Goal: Task Accomplishment & Management: Manage account settings

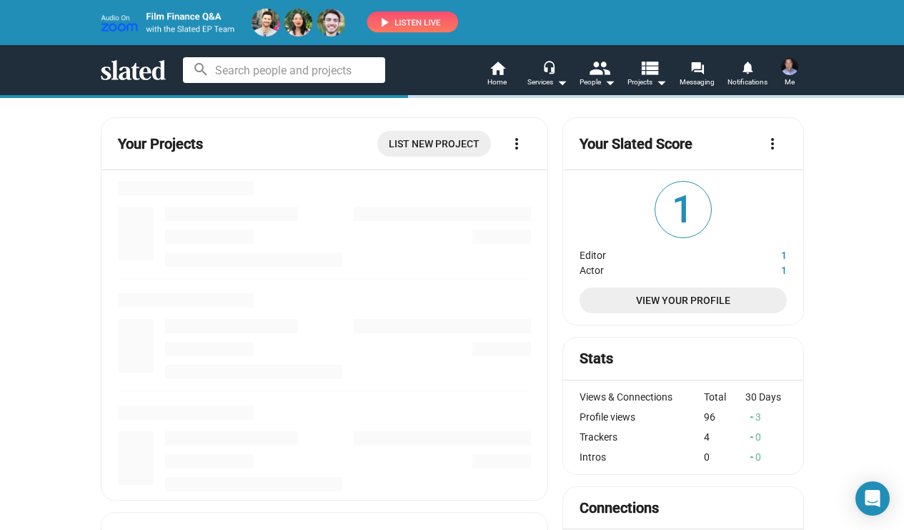
click at [402, 19] on img at bounding box center [279, 23] width 357 height 28
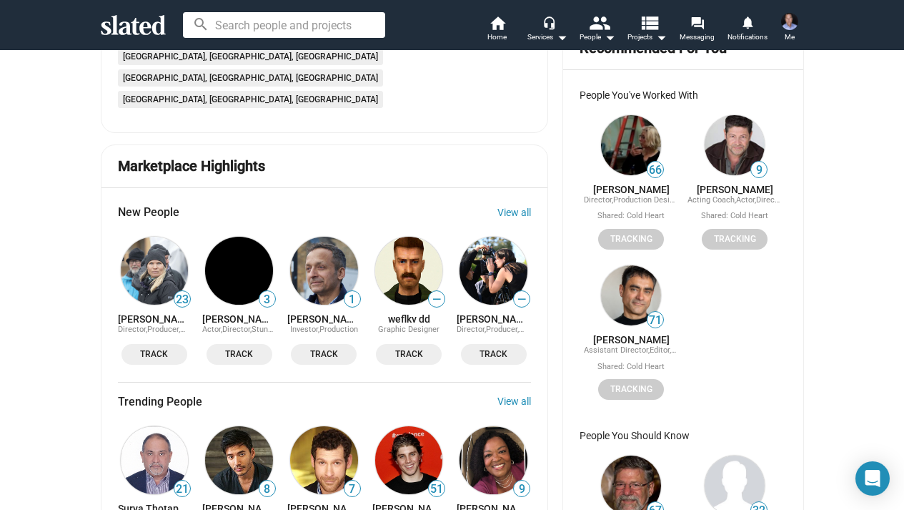
scroll to position [834, 0]
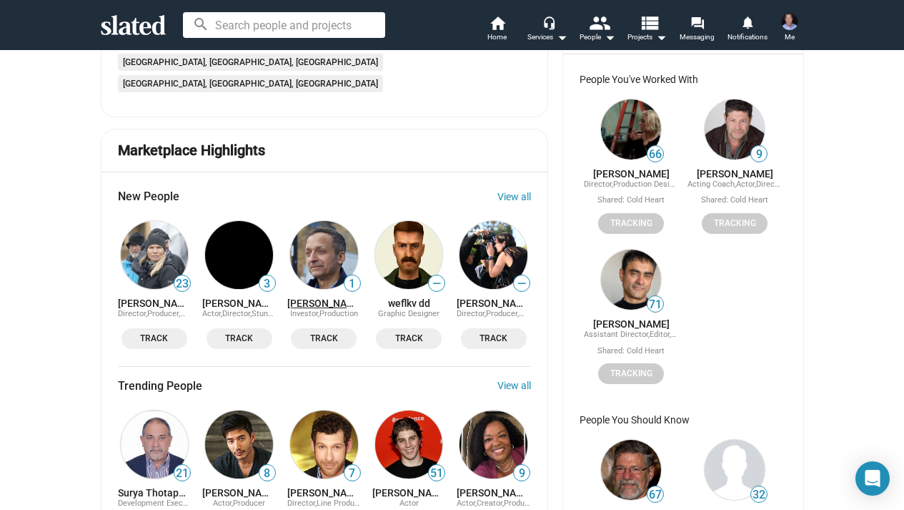
click at [319, 297] on link "[PERSON_NAME]" at bounding box center [324, 302] width 74 height 11
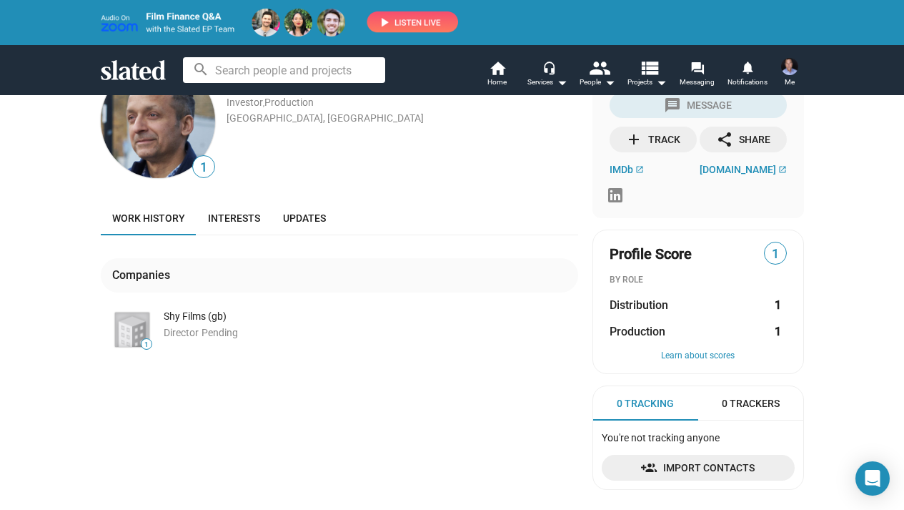
scroll to position [54, 0]
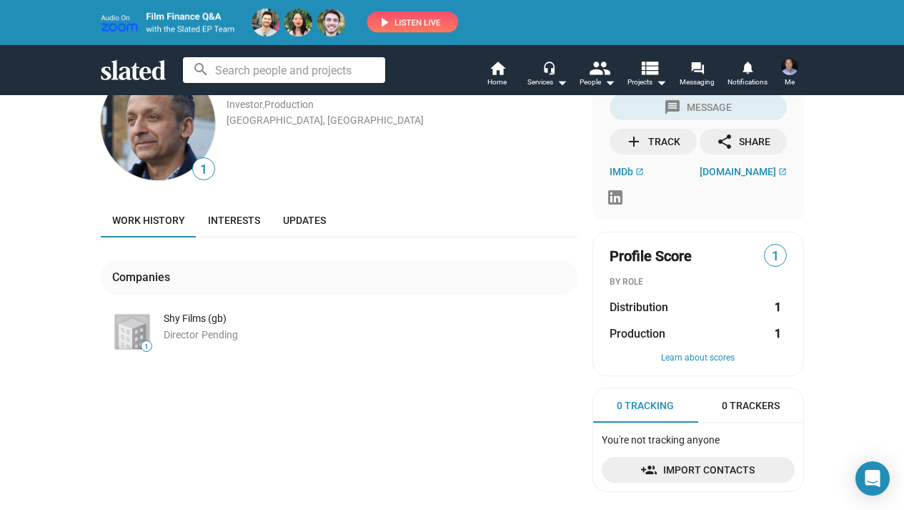
click at [671, 144] on div "add Track" at bounding box center [652, 142] width 55 height 26
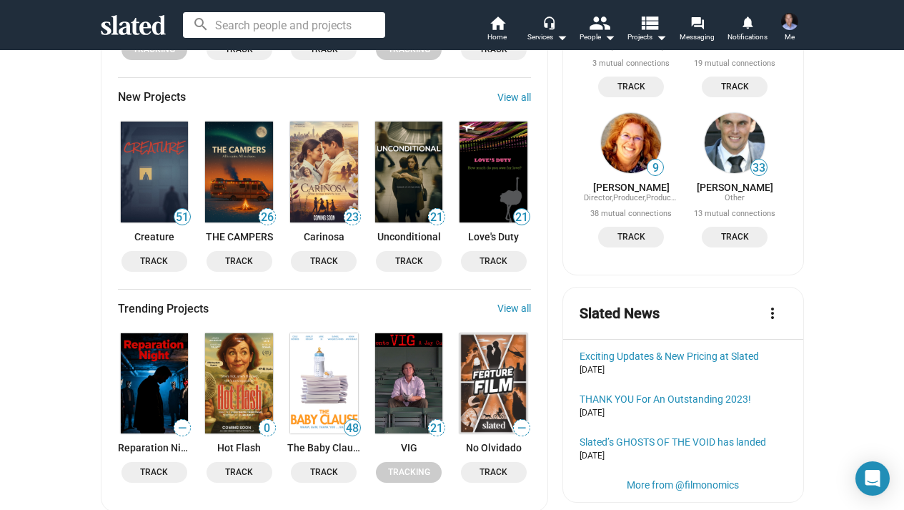
scroll to position [1339, 0]
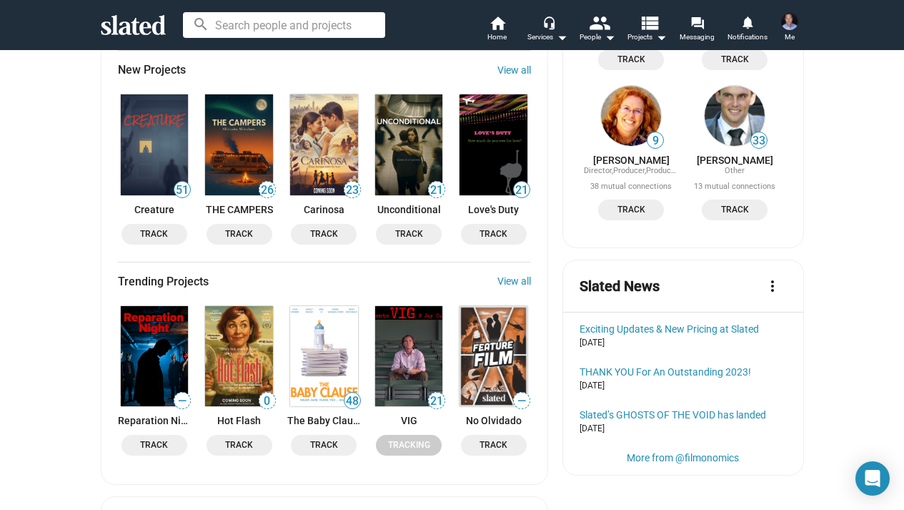
click at [401, 306] on img at bounding box center [409, 356] width 68 height 100
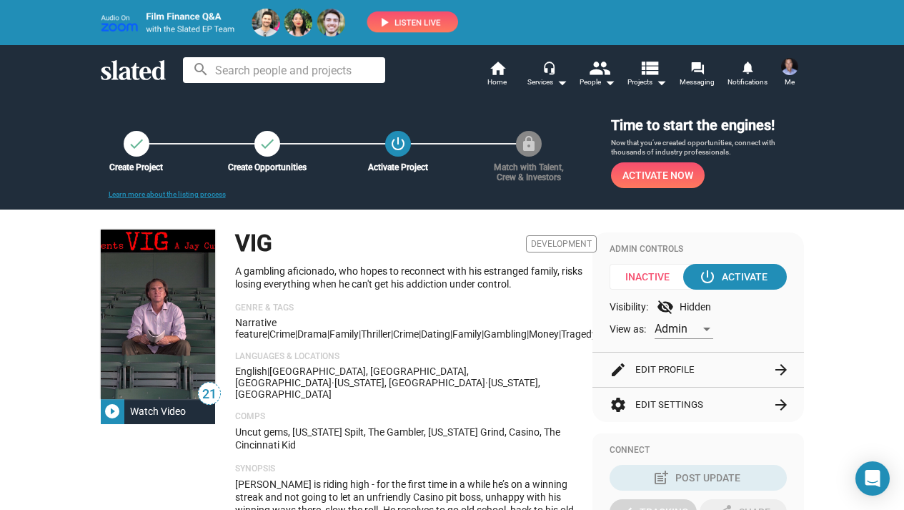
click at [662, 362] on button "edit Edit Profile arrow_forward" at bounding box center [698, 369] width 177 height 34
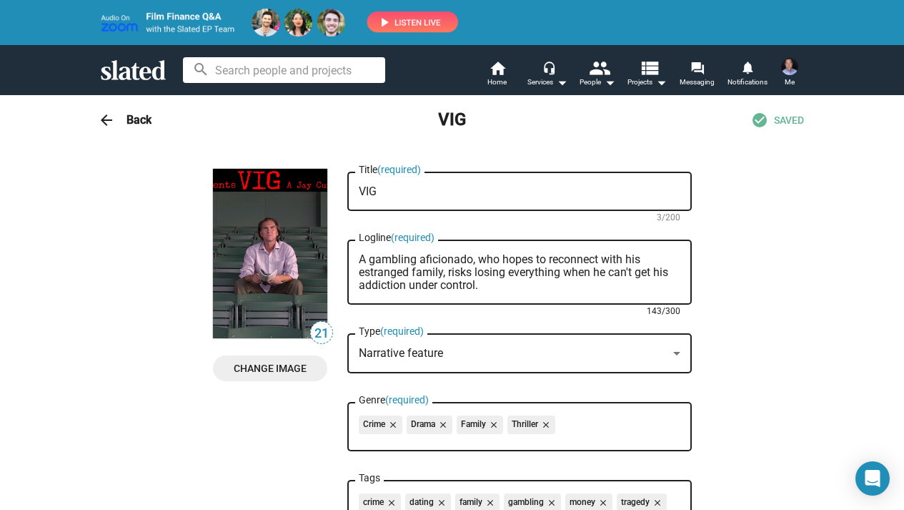
drag, startPoint x: 358, startPoint y: 259, endPoint x: 485, endPoint y: 288, distance: 129.9
click at [485, 289] on textarea "A gambling aficionado, who hopes to reconnect with his estranged family, risks …" at bounding box center [520, 272] width 322 height 39
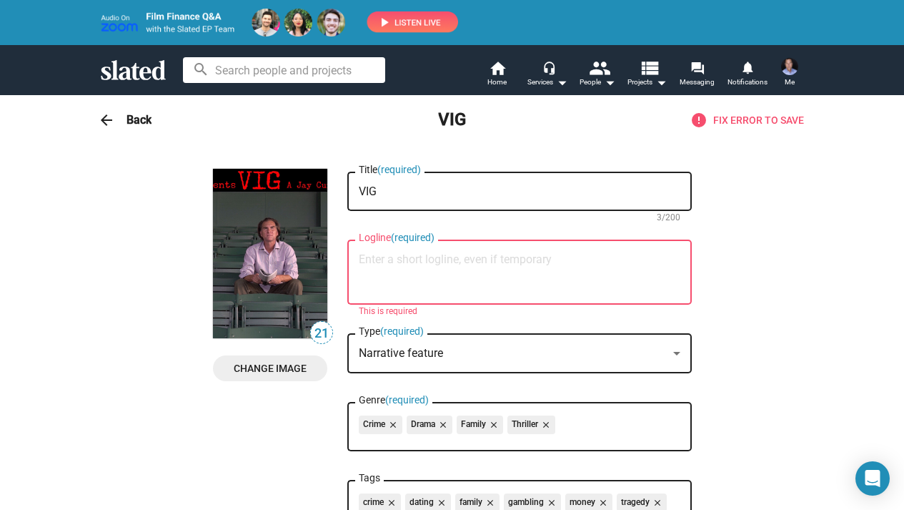
paste textarea "A professional sports gambler who refuses to acknowledge his addiction spirals …"
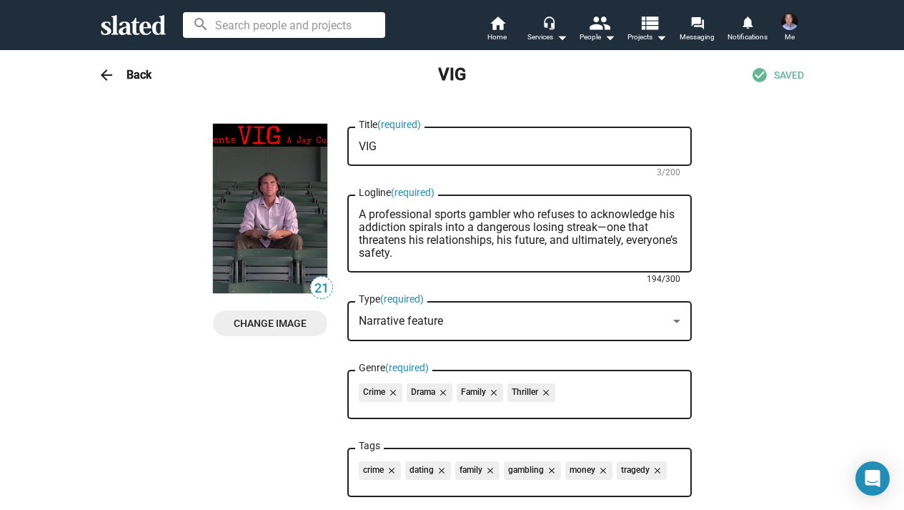
type textarea "A professional sports gambler who refuses to acknowledge his addiction spirals …"
click at [150, 19] on icon at bounding box center [133, 25] width 65 height 20
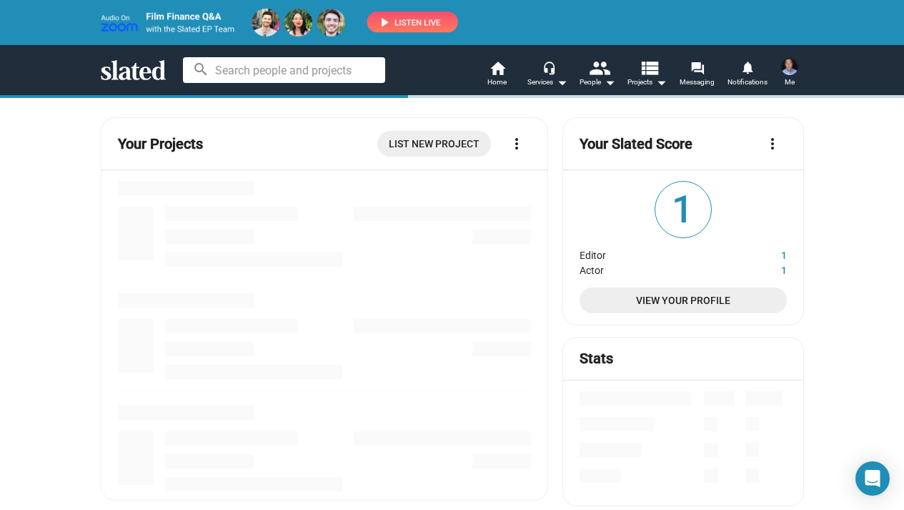
click at [143, 69] on icon at bounding box center [133, 70] width 65 height 20
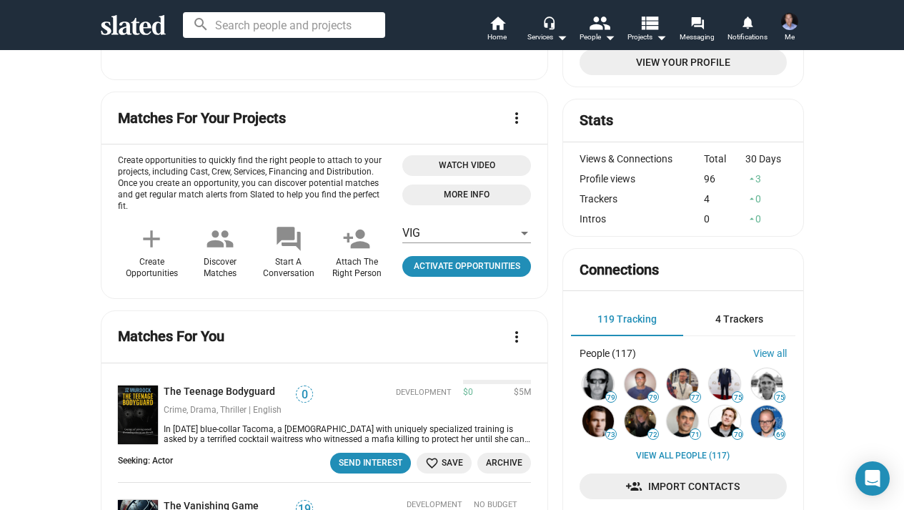
scroll to position [99, 0]
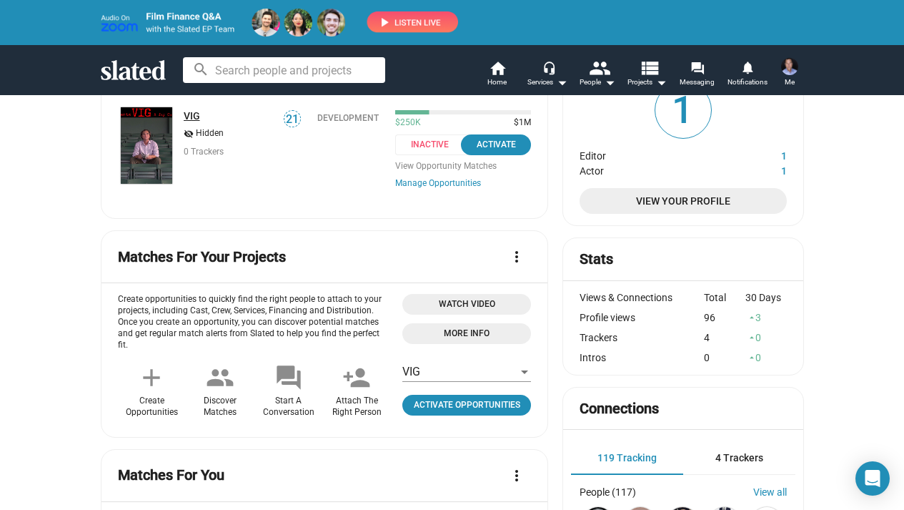
click at [189, 117] on link "VIG" at bounding box center [192, 115] width 16 height 11
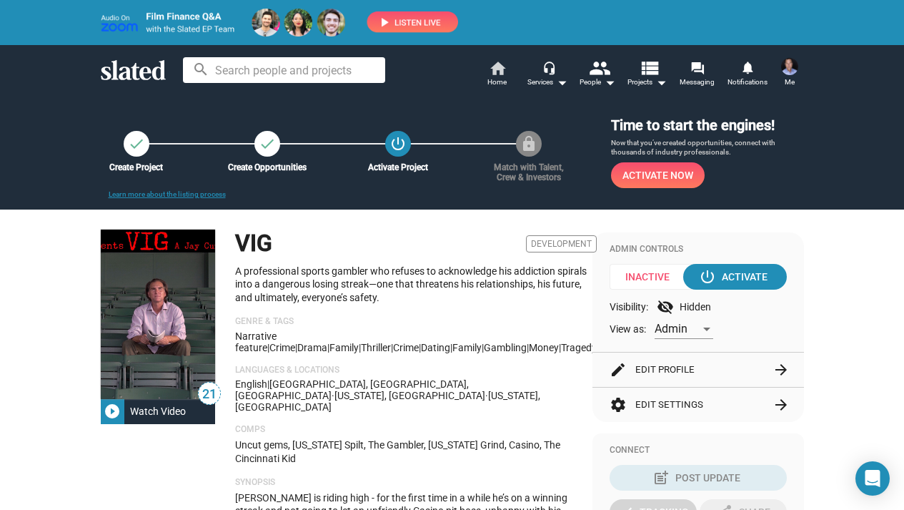
click at [492, 73] on mat-icon "home" at bounding box center [497, 67] width 17 height 17
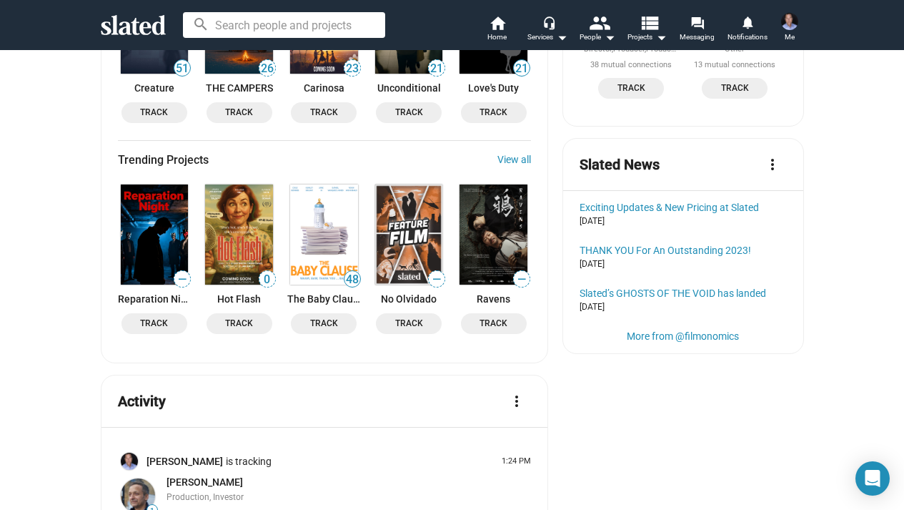
scroll to position [1459, 0]
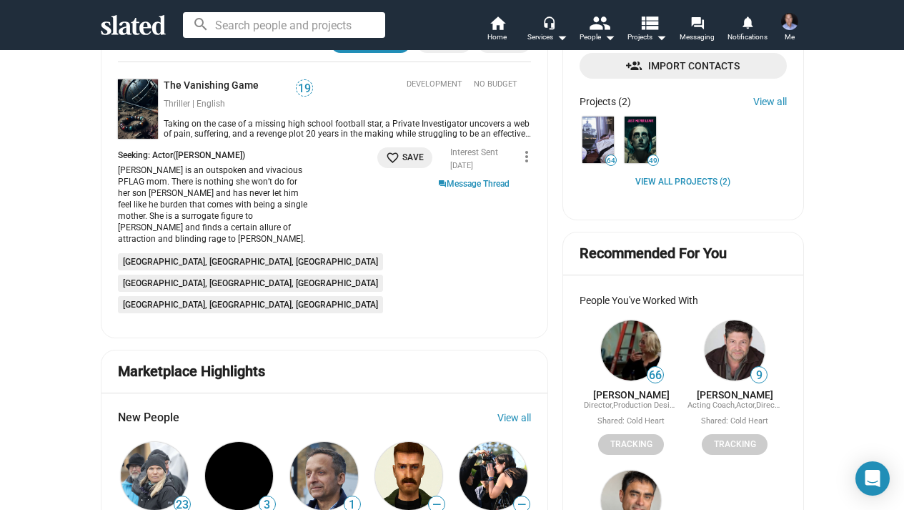
scroll to position [655, 0]
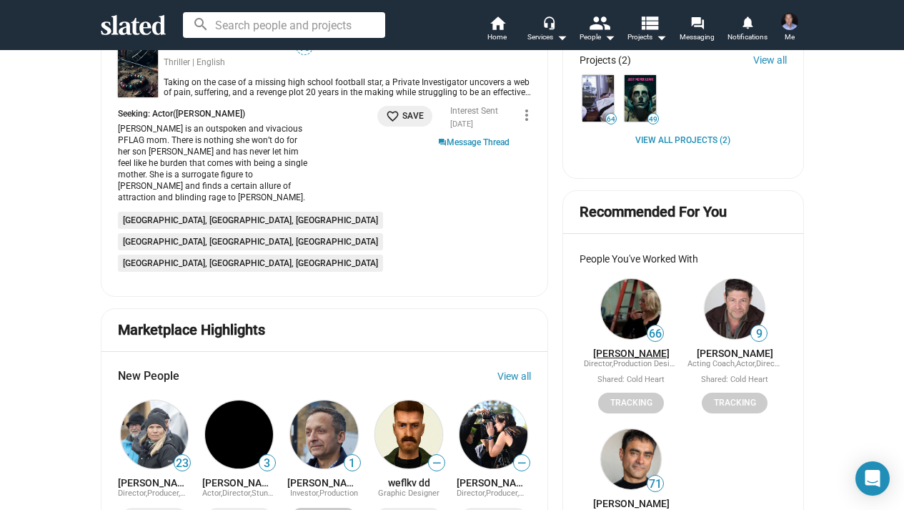
click at [626, 352] on link "[PERSON_NAME]" at bounding box center [631, 352] width 76 height 11
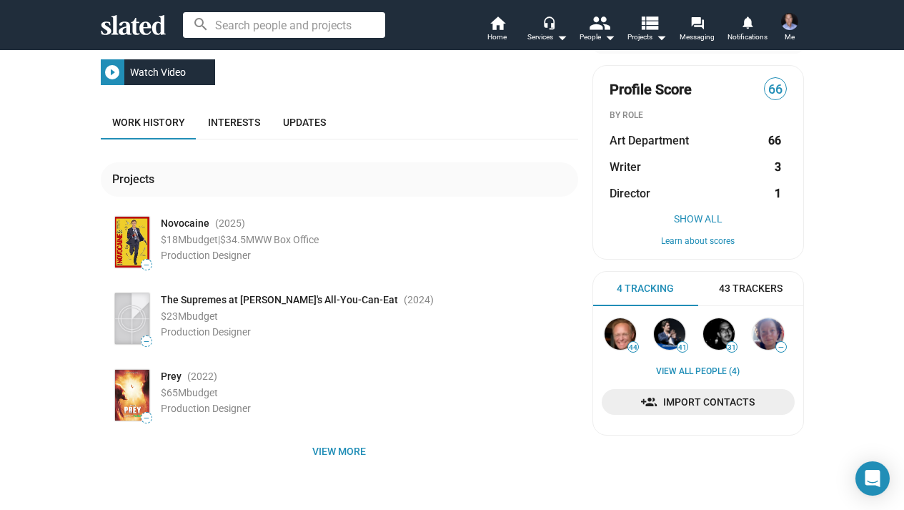
scroll to position [140, 0]
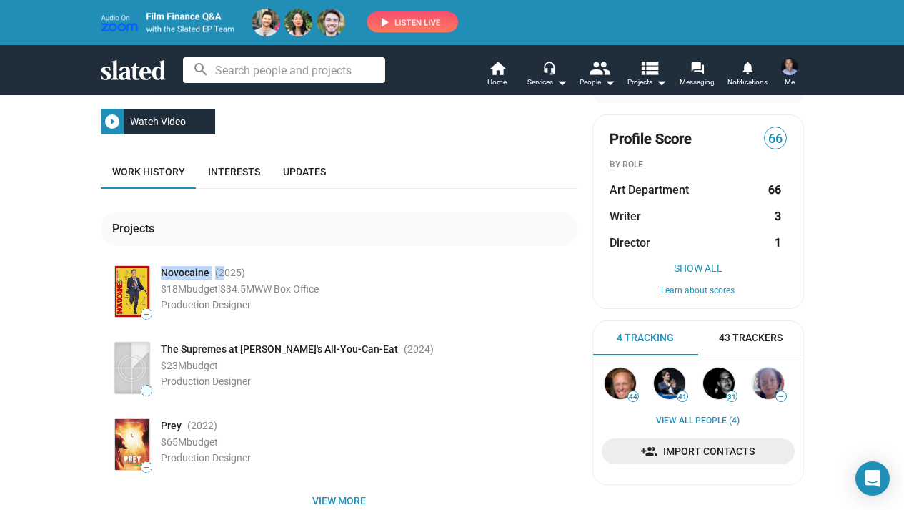
drag, startPoint x: 162, startPoint y: 273, endPoint x: 220, endPoint y: 273, distance: 57.9
click at [220, 273] on div "Novocaine (2025 )" at bounding box center [369, 273] width 417 height 14
copy div "Novocaine (2"
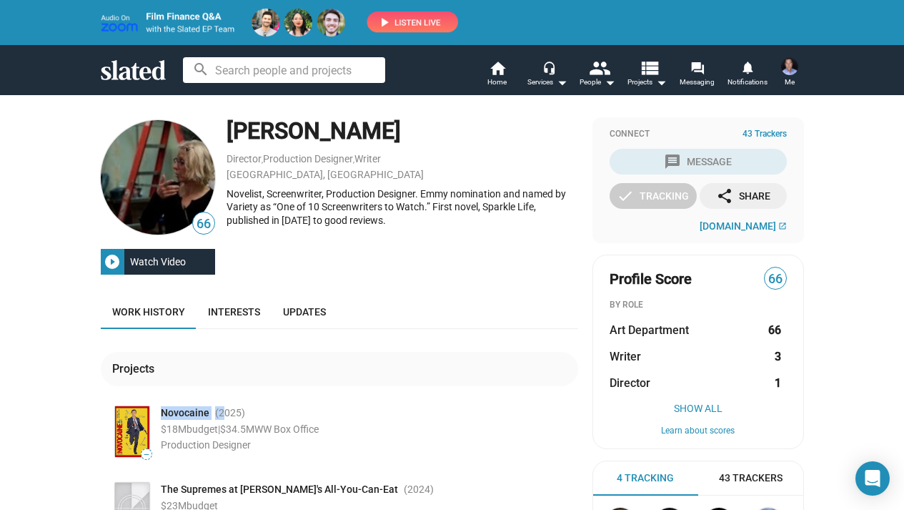
scroll to position [0, 0]
